Goal: Information Seeking & Learning: Learn about a topic

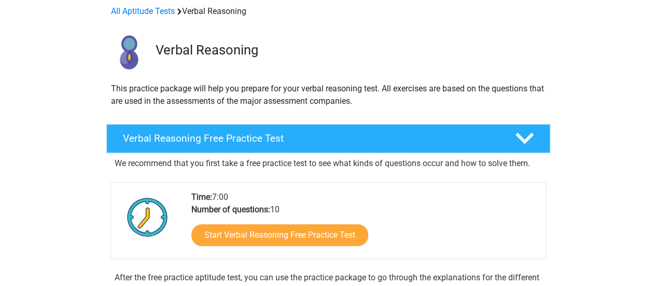
scroll to position [104, 0]
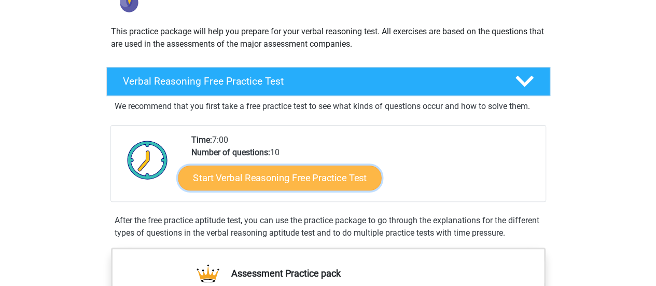
click at [249, 171] on link "Start Verbal Reasoning Free Practice Test" at bounding box center [279, 178] width 203 height 25
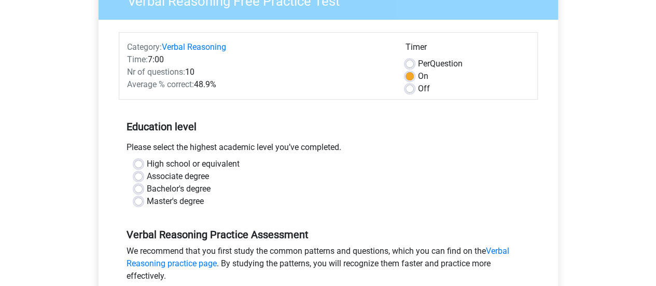
scroll to position [104, 0]
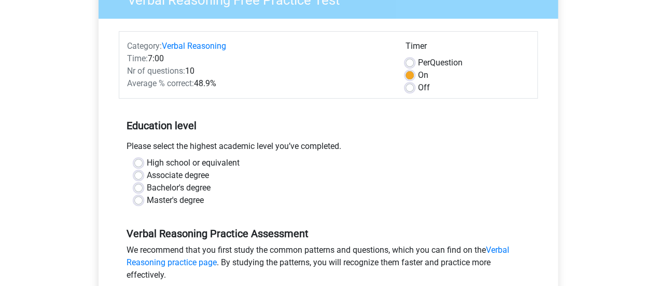
click at [147, 161] on label "High school or equivalent" at bounding box center [193, 163] width 93 height 12
click at [142, 161] on input "High school or equivalent" at bounding box center [138, 162] width 8 height 10
radio input "true"
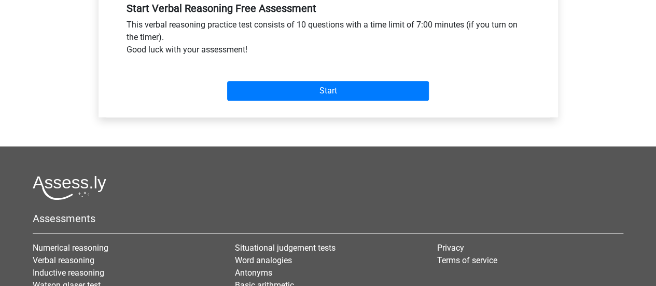
scroll to position [415, 0]
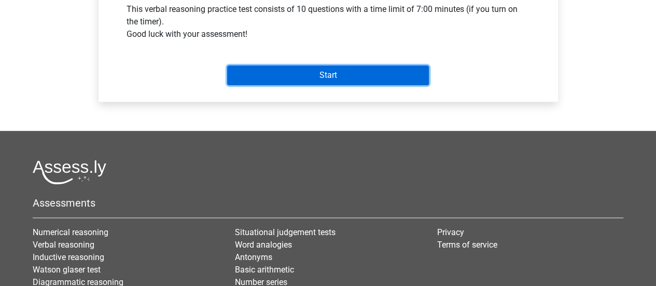
click at [348, 80] on input "Start" at bounding box center [328, 75] width 202 height 20
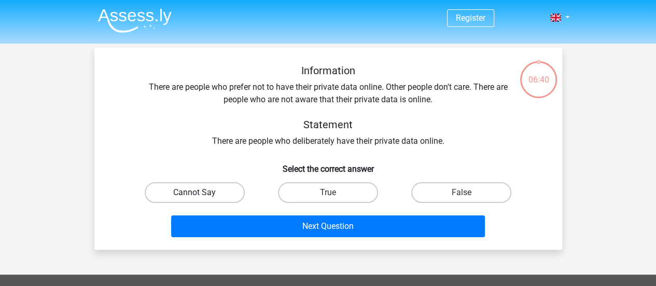
click at [214, 184] on label "Cannot Say" at bounding box center [195, 192] width 100 height 21
click at [201, 192] on input "Cannot Say" at bounding box center [198, 195] width 7 height 7
radio input "true"
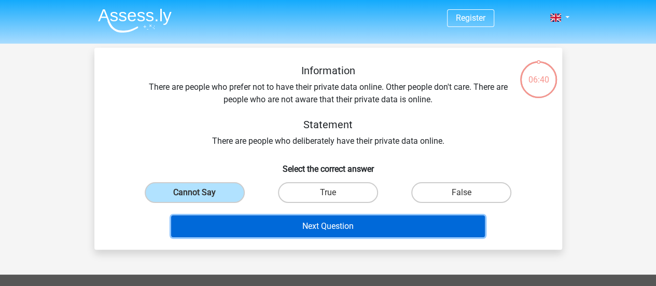
click at [299, 228] on button "Next Question" at bounding box center [328, 226] width 314 height 22
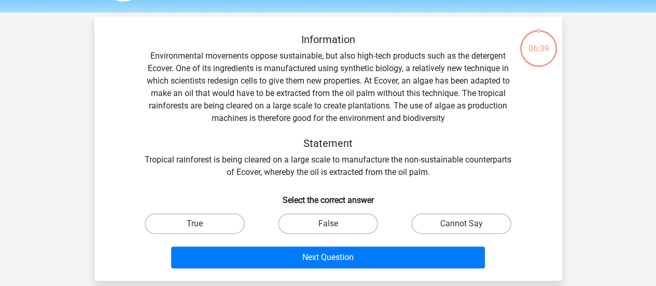
scroll to position [48, 0]
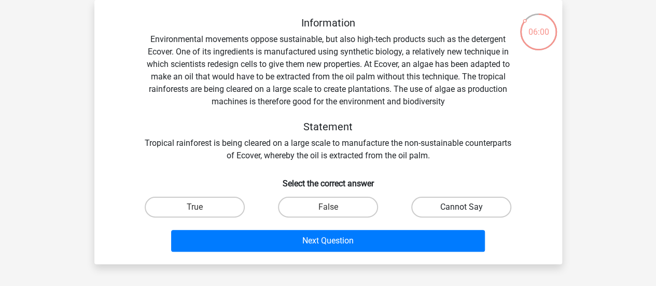
click at [473, 210] on label "Cannot Say" at bounding box center [461, 207] width 100 height 21
click at [469, 210] on input "Cannot Say" at bounding box center [465, 210] width 7 height 7
radio input "true"
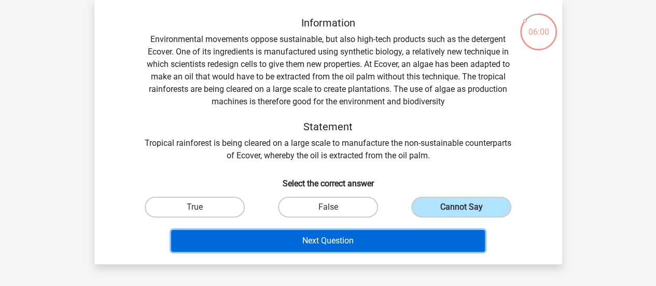
click at [432, 235] on button "Next Question" at bounding box center [328, 241] width 314 height 22
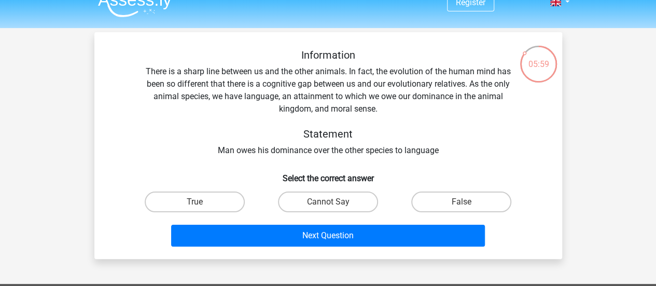
scroll to position [0, 0]
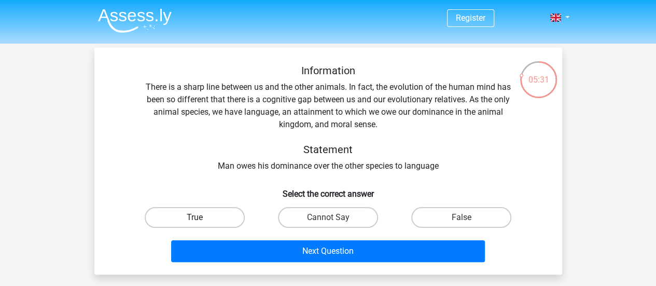
click at [192, 225] on label "True" at bounding box center [195, 217] width 100 height 21
click at [195, 224] on input "True" at bounding box center [198, 220] width 7 height 7
radio input "true"
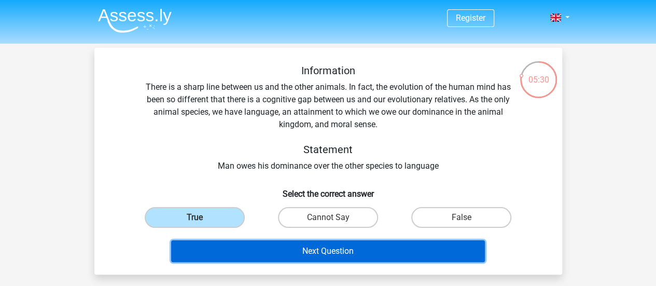
click at [293, 251] on button "Next Question" at bounding box center [328, 251] width 314 height 22
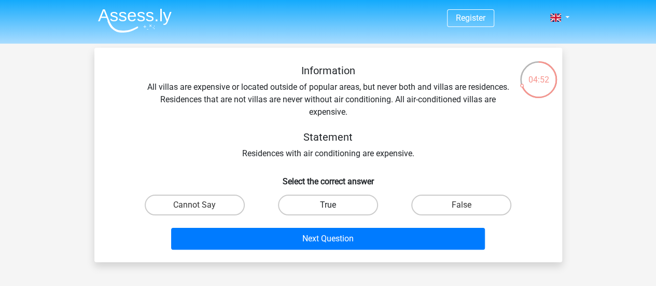
click at [311, 210] on label "True" at bounding box center [328, 205] width 100 height 21
click at [328, 210] on input "True" at bounding box center [331, 208] width 7 height 7
radio input "true"
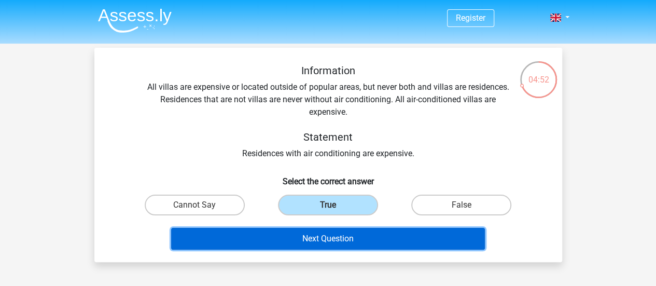
click at [327, 238] on button "Next Question" at bounding box center [328, 239] width 314 height 22
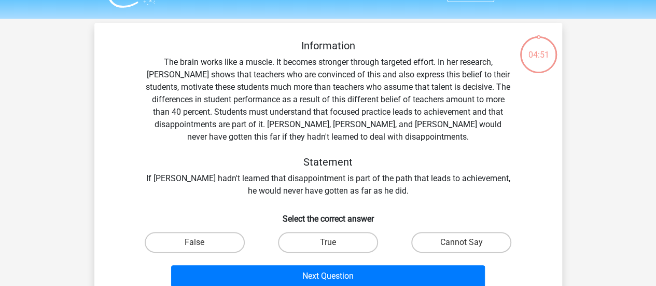
scroll to position [48, 0]
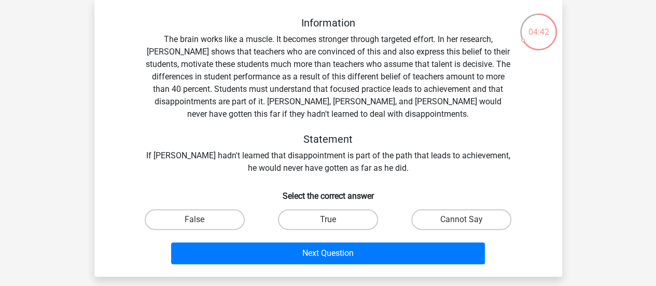
click at [333, 221] on input "True" at bounding box center [331, 222] width 7 height 7
radio input "true"
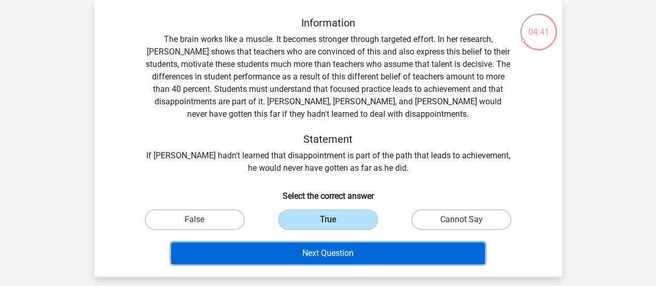
click at [343, 255] on button "Next Question" at bounding box center [328, 253] width 314 height 22
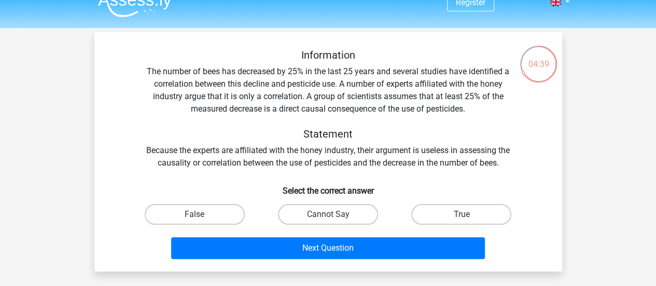
scroll to position [0, 0]
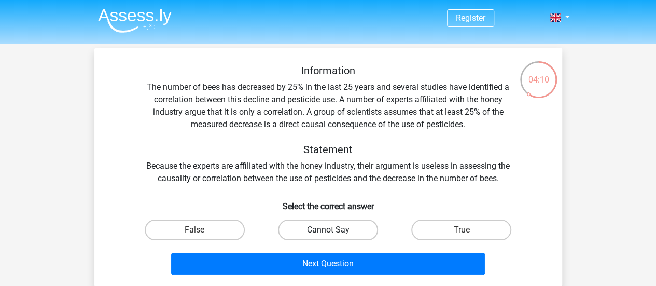
click at [366, 226] on label "Cannot Say" at bounding box center [328, 229] width 100 height 21
click at [335, 230] on input "Cannot Say" at bounding box center [331, 233] width 7 height 7
radio input "true"
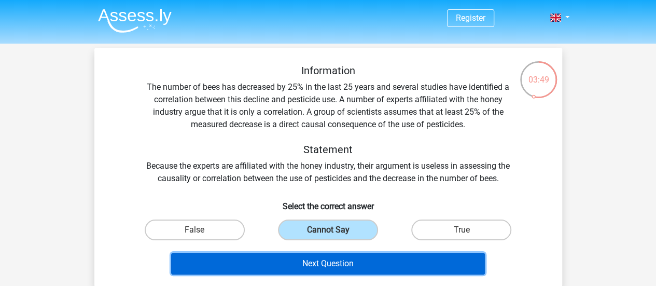
click at [401, 257] on button "Next Question" at bounding box center [328, 264] width 314 height 22
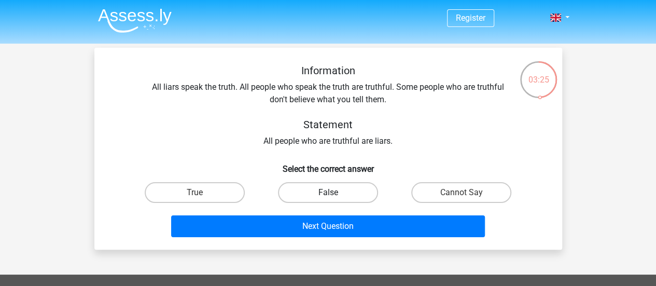
click at [350, 187] on label "False" at bounding box center [328, 192] width 100 height 21
click at [335, 192] on input "False" at bounding box center [331, 195] width 7 height 7
radio input "true"
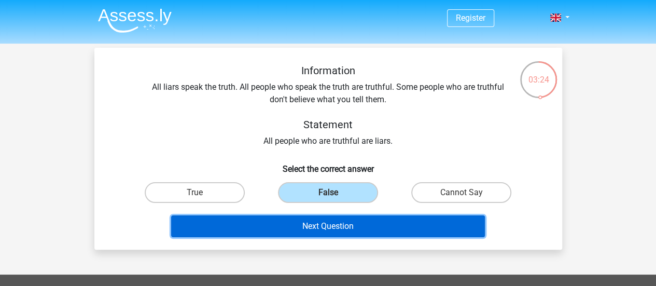
click at [350, 229] on button "Next Question" at bounding box center [328, 226] width 314 height 22
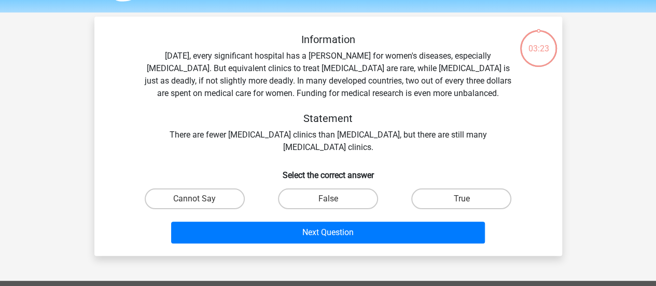
scroll to position [48, 0]
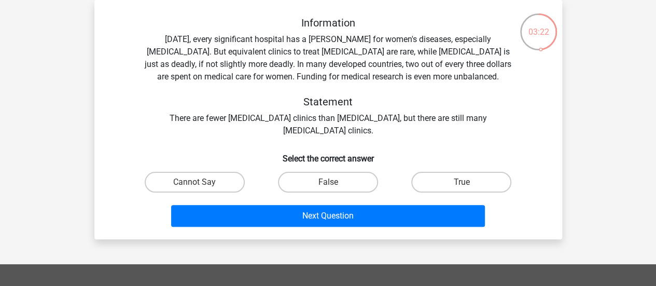
click at [465, 187] on input "True" at bounding box center [465, 185] width 7 height 7
radio input "true"
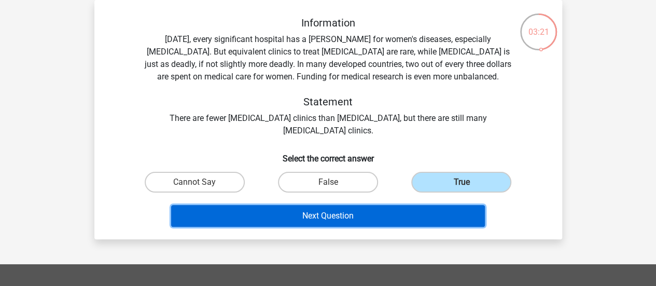
click at [425, 224] on button "Next Question" at bounding box center [328, 216] width 314 height 22
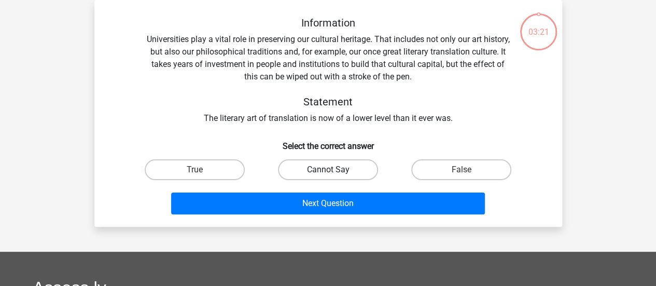
click at [357, 180] on label "Cannot Say" at bounding box center [328, 169] width 100 height 21
click at [335, 176] on input "Cannot Say" at bounding box center [331, 173] width 7 height 7
radio input "true"
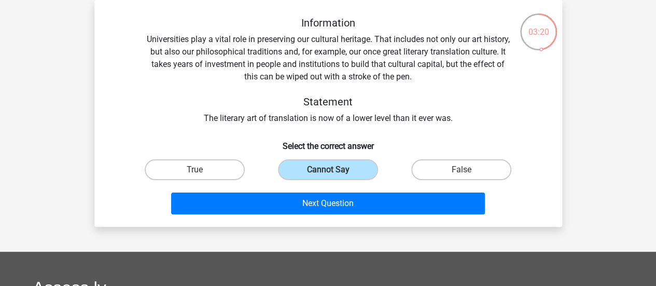
click at [370, 214] on div "Next Question" at bounding box center [328, 205] width 401 height 26
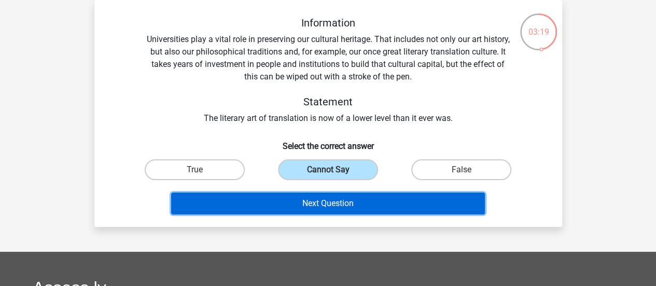
click at [370, 208] on button "Next Question" at bounding box center [328, 203] width 314 height 22
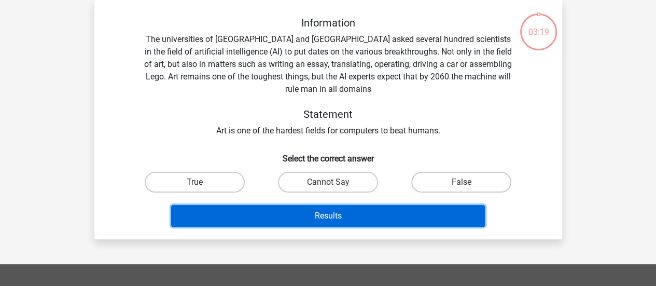
click at [370, 214] on button "Results" at bounding box center [328, 216] width 314 height 22
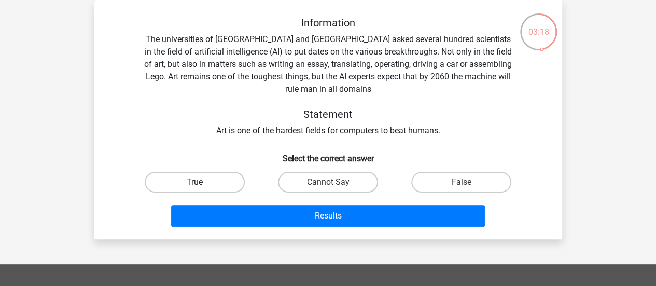
click at [195, 177] on label "True" at bounding box center [195, 182] width 100 height 21
click at [195, 182] on input "True" at bounding box center [198, 185] width 7 height 7
radio input "true"
click at [283, 233] on div "Information The universities of Oxford and Yale asked several hundred scientist…" at bounding box center [328, 119] width 468 height 239
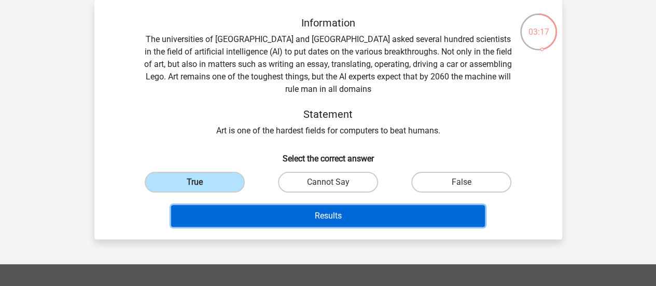
click at [286, 224] on button "Results" at bounding box center [328, 216] width 314 height 22
click at [287, 216] on button "Results" at bounding box center [328, 216] width 314 height 22
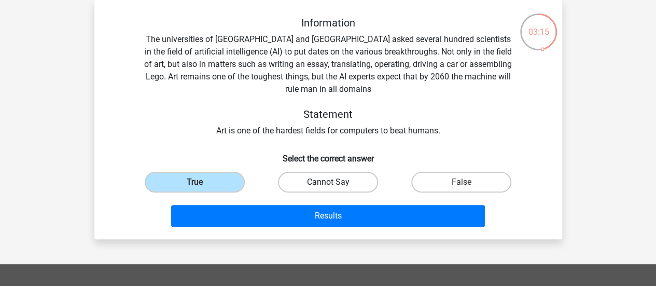
click at [311, 184] on label "Cannot Say" at bounding box center [328, 182] width 100 height 21
click at [328, 184] on input "Cannot Say" at bounding box center [331, 185] width 7 height 7
radio input "true"
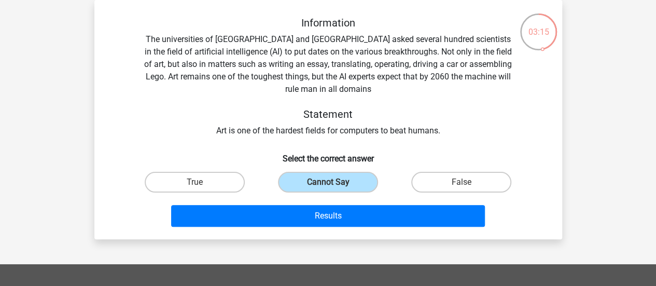
click at [307, 203] on div "Results" at bounding box center [328, 214] width 435 height 34
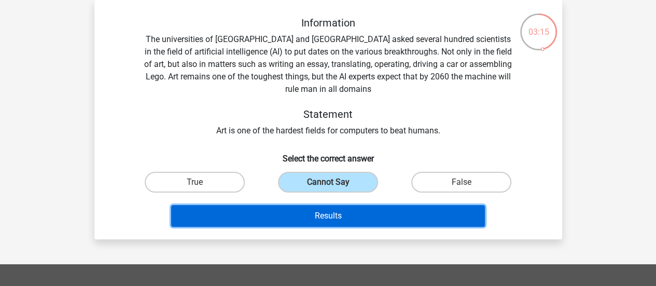
click at [306, 214] on button "Results" at bounding box center [328, 216] width 314 height 22
